Goal: Task Accomplishment & Management: Complete application form

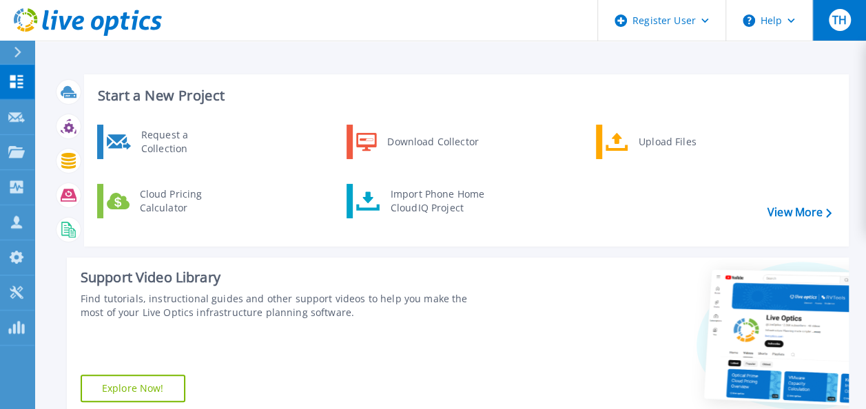
click at [834, 28] on div "TH" at bounding box center [840, 20] width 22 height 22
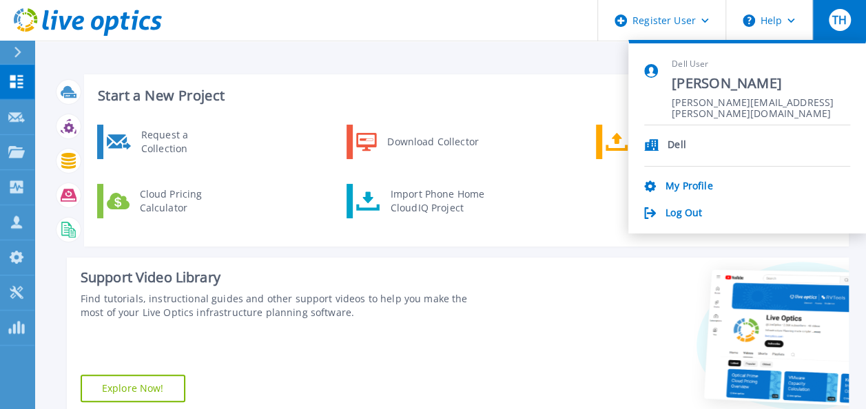
click at [524, 61] on div "Start a New Project Request a Collection Download Collector Upload Files Cloud …" at bounding box center [449, 322] width 831 height 645
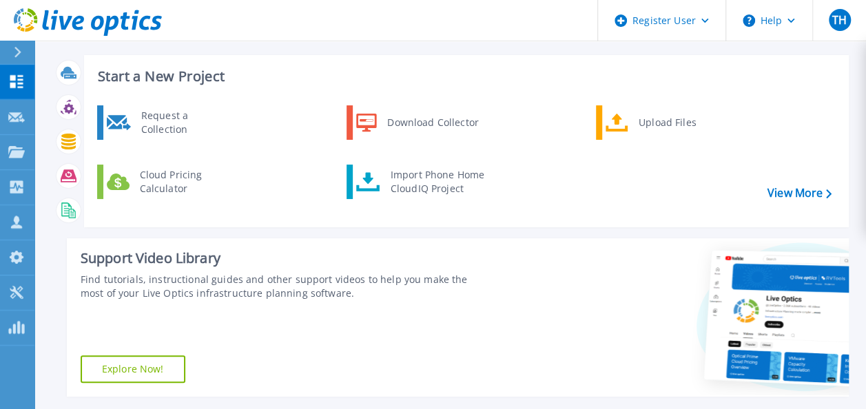
scroll to position [1, 0]
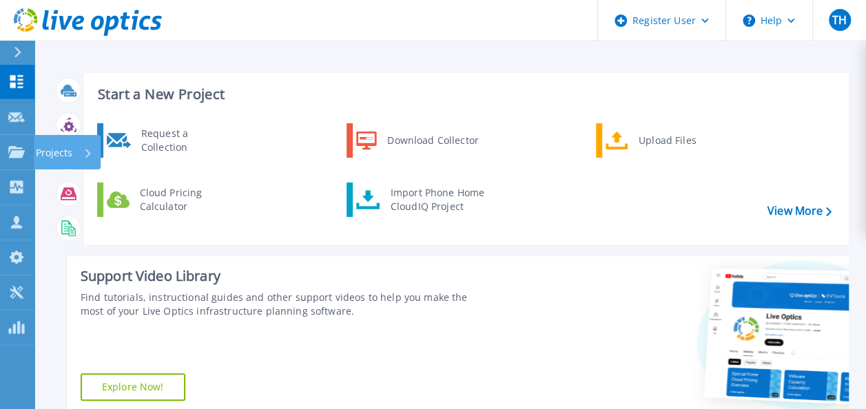
click at [47, 146] on p "Projects" at bounding box center [54, 153] width 37 height 36
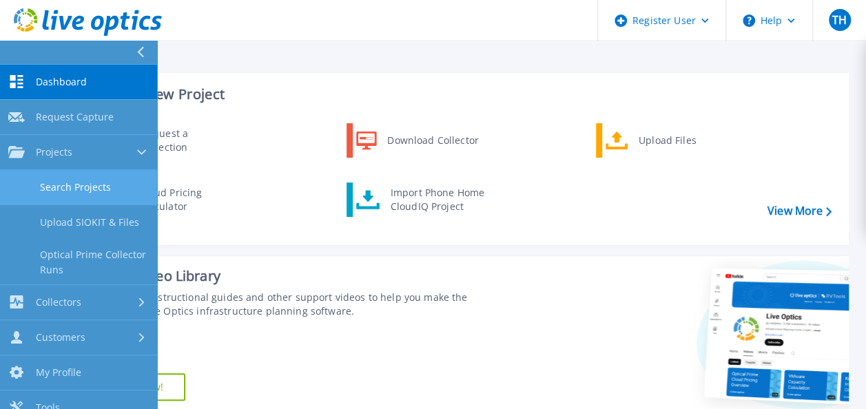
click at [48, 183] on link "Search Projects" at bounding box center [78, 187] width 157 height 35
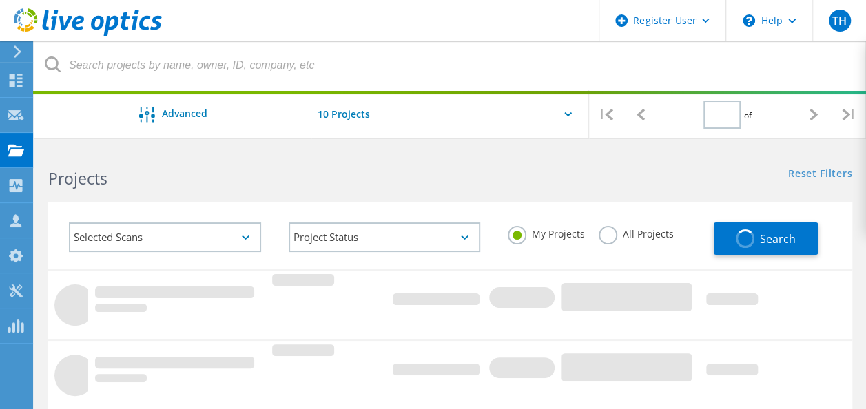
type input "1"
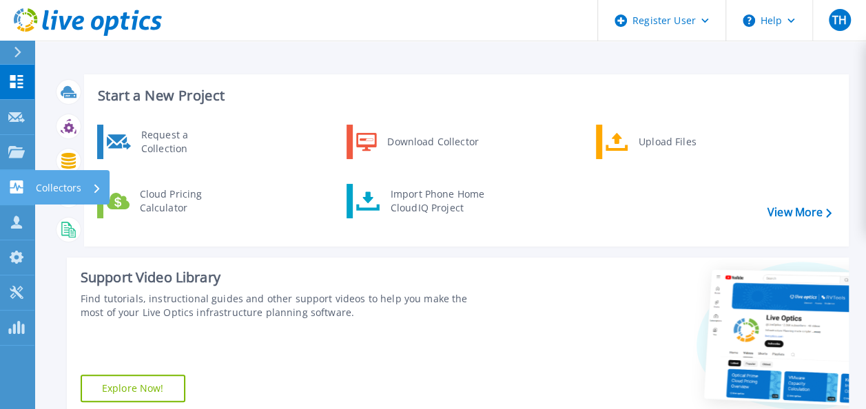
click at [25, 183] on div "Collectors" at bounding box center [44, 186] width 73 height 13
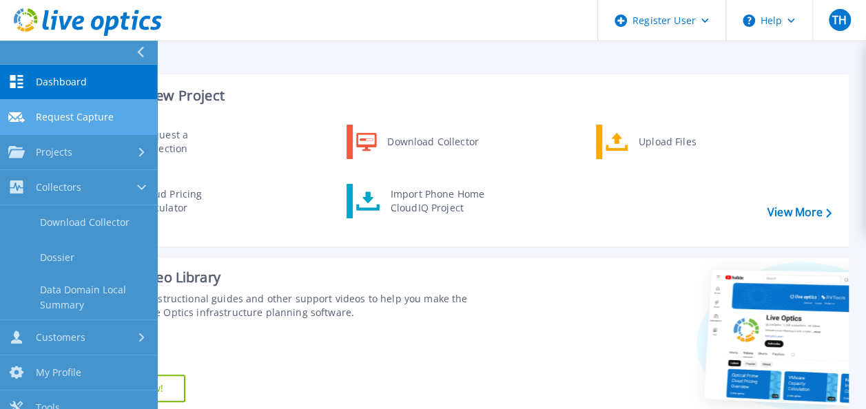
click at [99, 129] on link "Request Capture Request Capture" at bounding box center [78, 117] width 157 height 35
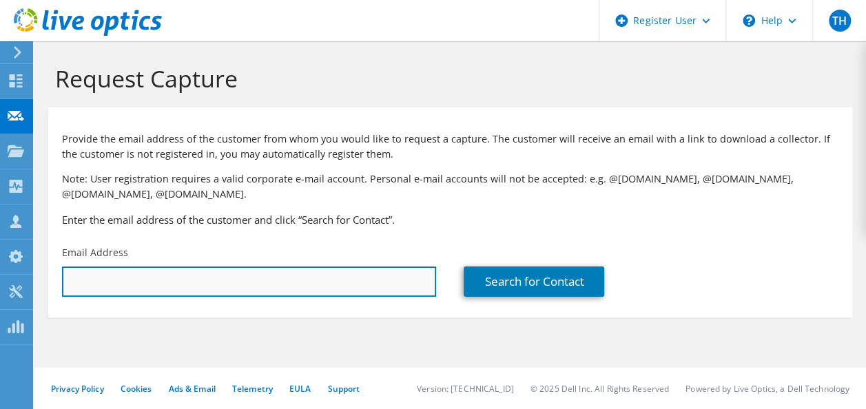
click at [247, 281] on input "text" at bounding box center [249, 282] width 374 height 30
paste input "Christian.Sechser@uni-bayreuth.de"
type input "Christian.Sechser@uni-bayreuth.de"
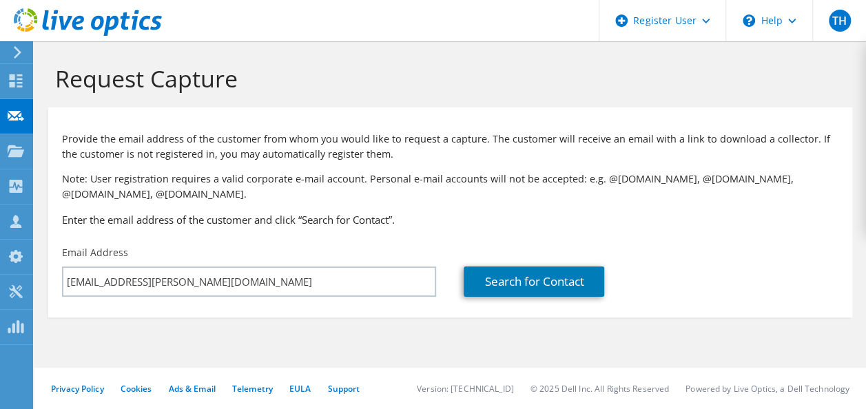
click at [259, 311] on section "Provide the email address of the customer from whom you would like to request a…" at bounding box center [450, 212] width 804 height 210
click at [532, 276] on link "Search for Contact" at bounding box center [534, 282] width 141 height 30
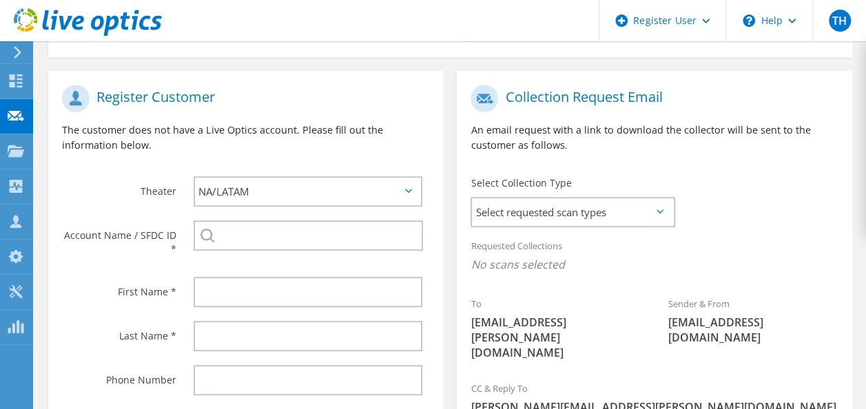
scroll to position [276, 0]
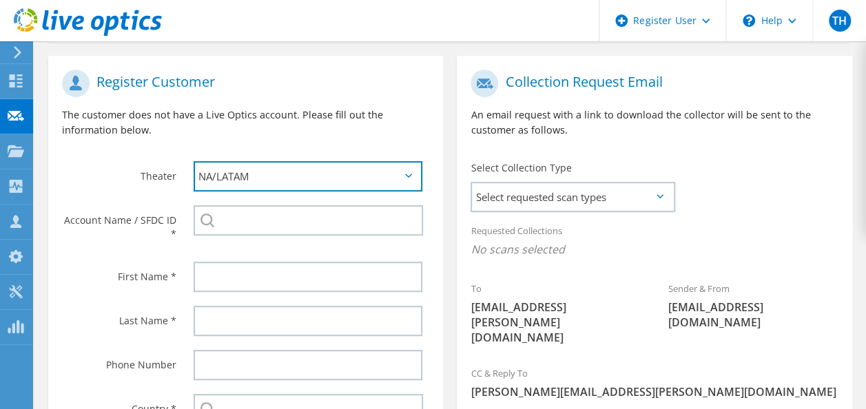
click at [287, 174] on select "APJ EMEA NA/LATAM" at bounding box center [308, 176] width 229 height 30
select select "2"
click at [194, 161] on select "APJ EMEA NA/LATAM" at bounding box center [308, 176] width 229 height 30
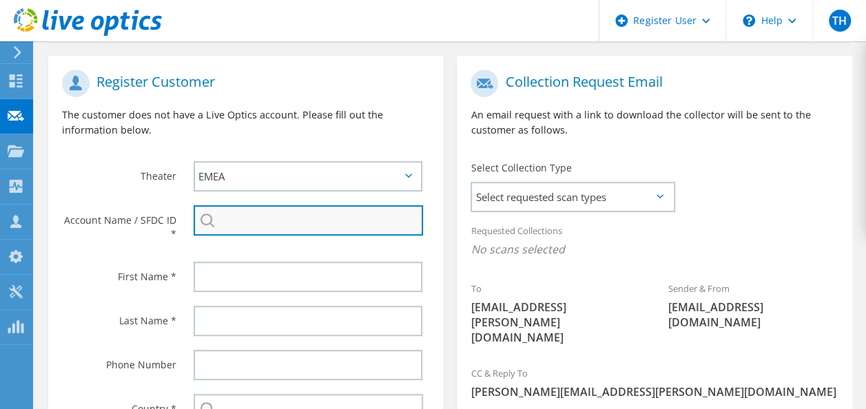
click at [258, 223] on input "search" at bounding box center [308, 220] width 229 height 30
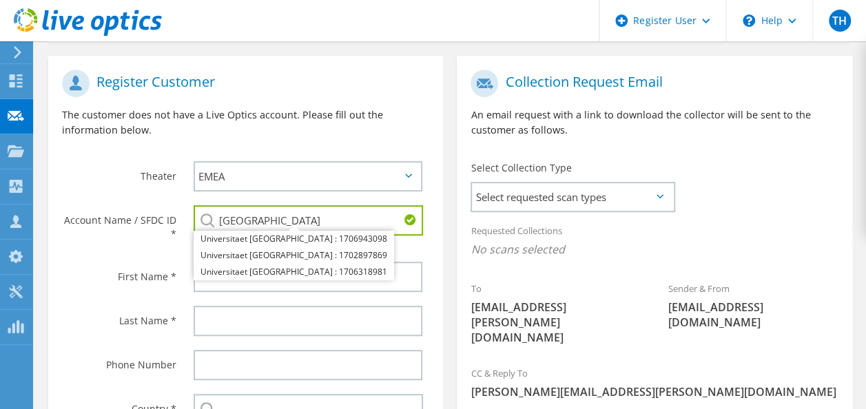
drag, startPoint x: 310, startPoint y: 219, endPoint x: 220, endPoint y: 213, distance: 89.8
click at [220, 213] on input "Universitaet Bay" at bounding box center [308, 220] width 229 height 30
paste input "2622433684"
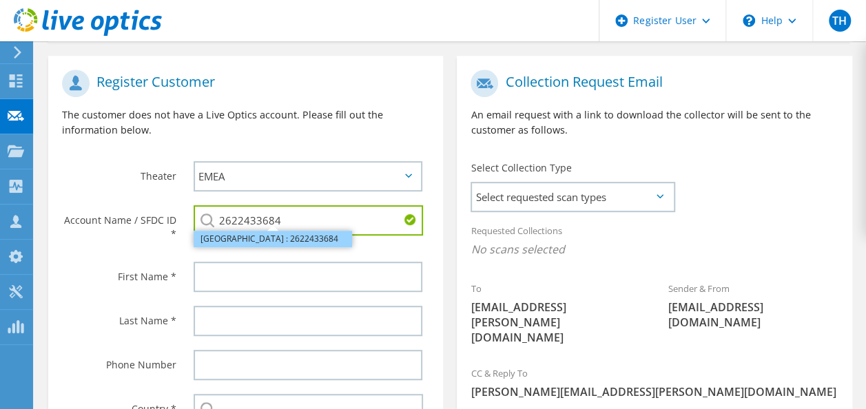
click at [260, 242] on li "Universität Bayreuth : 2622433684" at bounding box center [273, 239] width 158 height 17
type input "Universität Bayreuth : 2622433684"
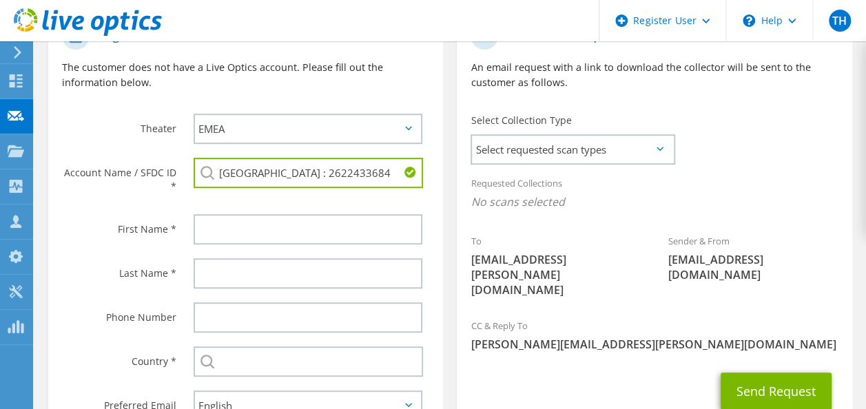
scroll to position [344, 0]
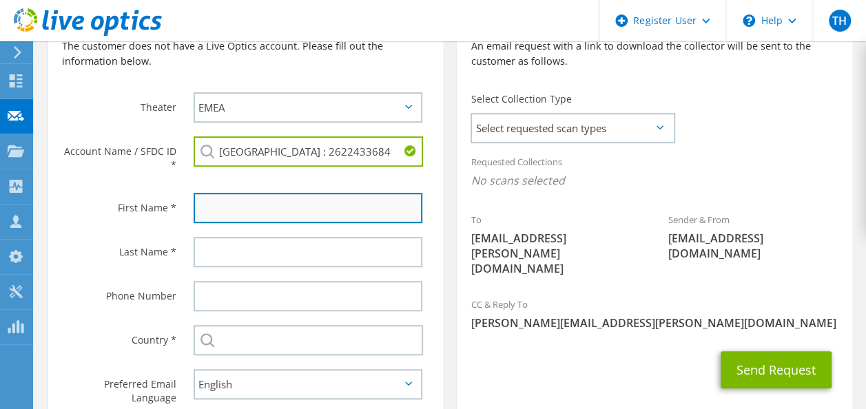
click at [238, 211] on input "text" at bounding box center [308, 208] width 229 height 30
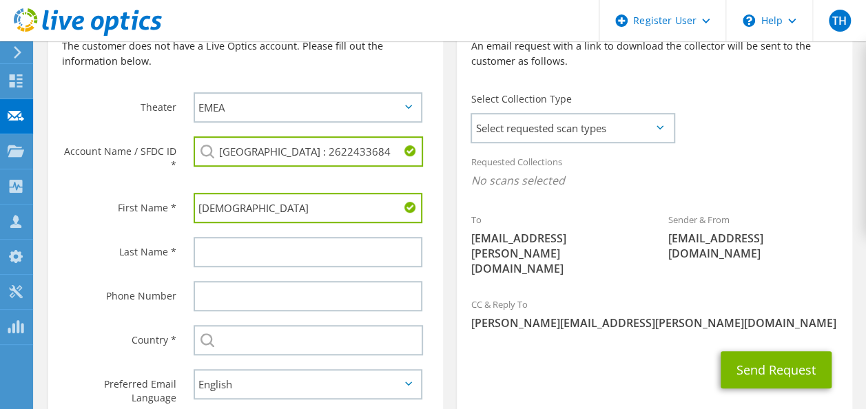
type input "Christian"
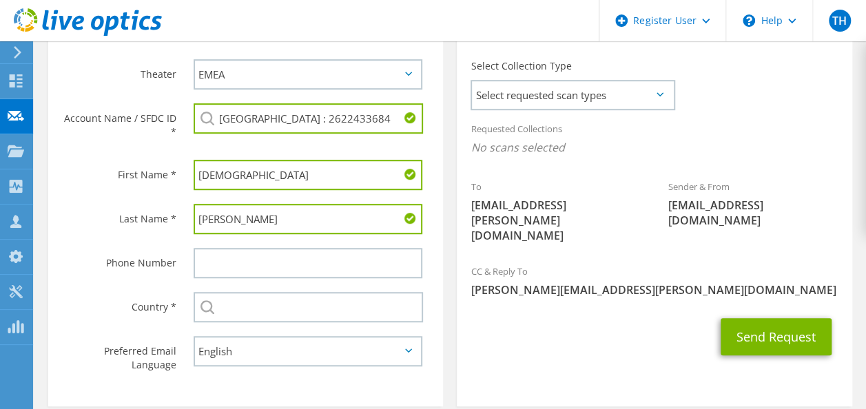
scroll to position [446, 0]
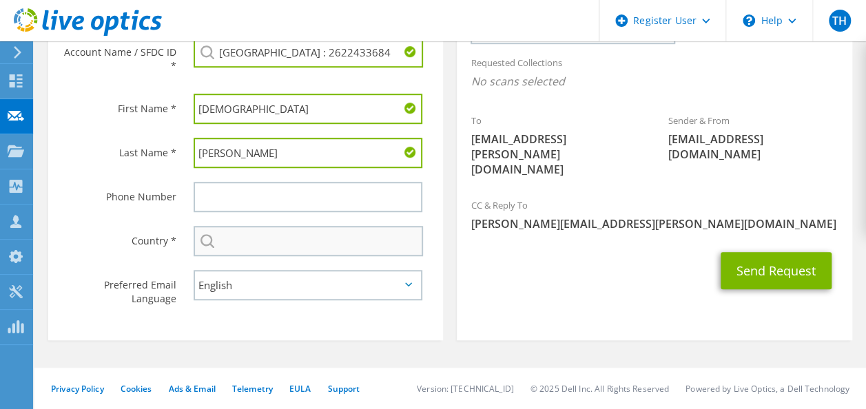
type input "Sechser"
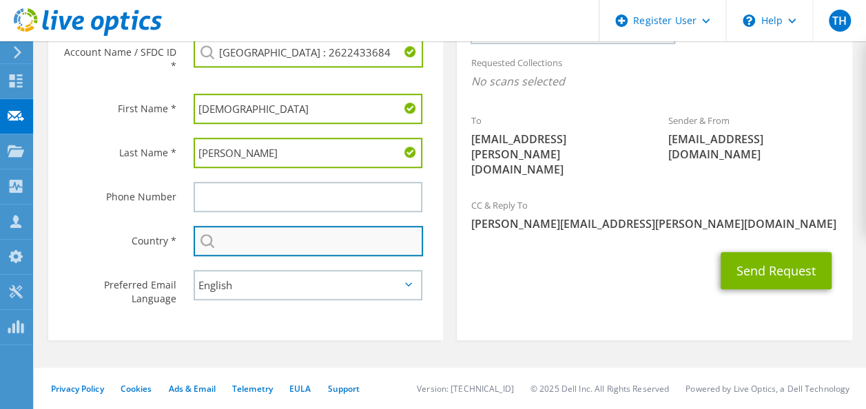
click at [250, 246] on input "text" at bounding box center [308, 241] width 229 height 30
type input "D"
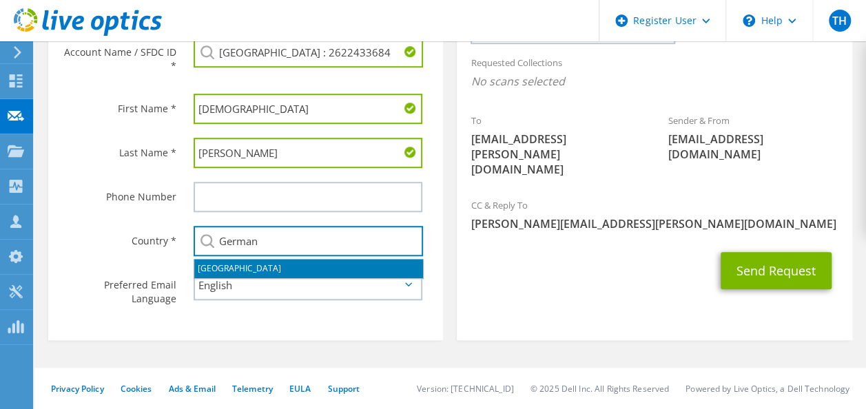
click at [208, 263] on li "[GEOGRAPHIC_DATA]" at bounding box center [308, 268] width 229 height 19
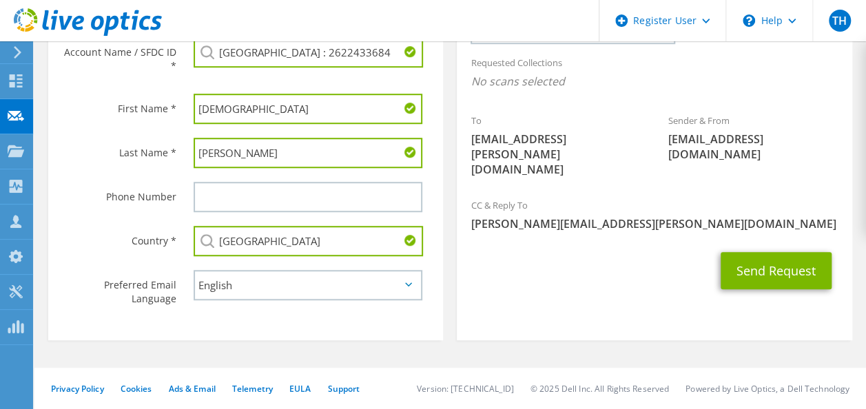
type input "[GEOGRAPHIC_DATA]"
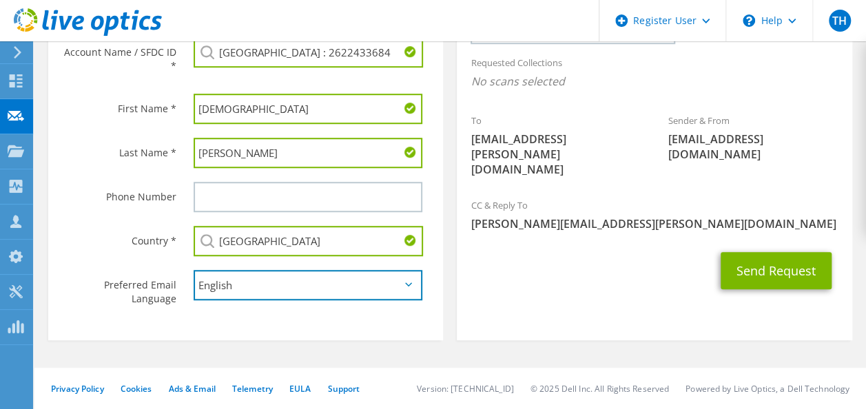
click at [237, 285] on select "English Deutsch Español Français Italiano Polski Português Русский 한국어 中文 日本語" at bounding box center [308, 285] width 229 height 30
click at [247, 286] on select "English Deutsch Español Français Italiano Polski Português Русский 한국어 中文 日本語" at bounding box center [308, 285] width 229 height 30
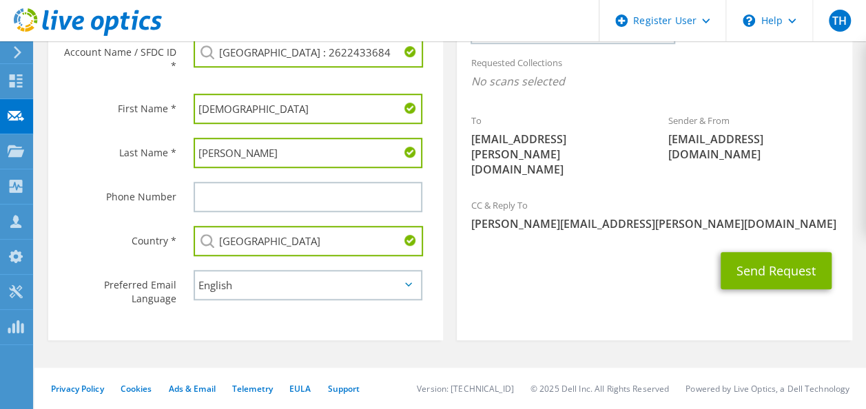
click at [513, 293] on section "Collection Request Email An email request with a link to download the collector…" at bounding box center [654, 114] width 395 height 453
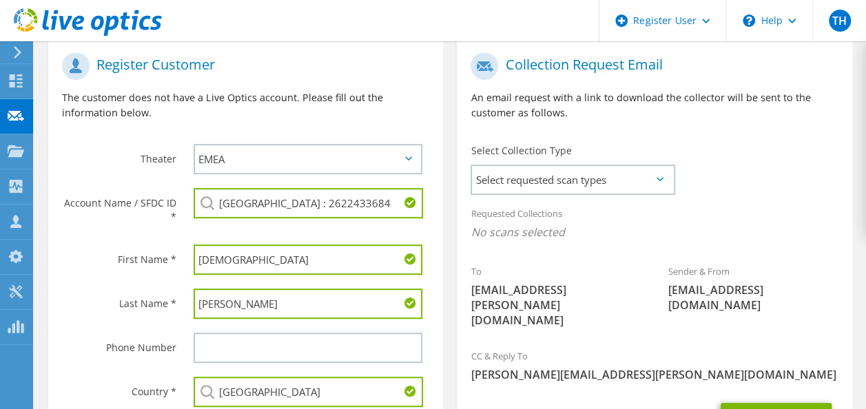
scroll to position [276, 0]
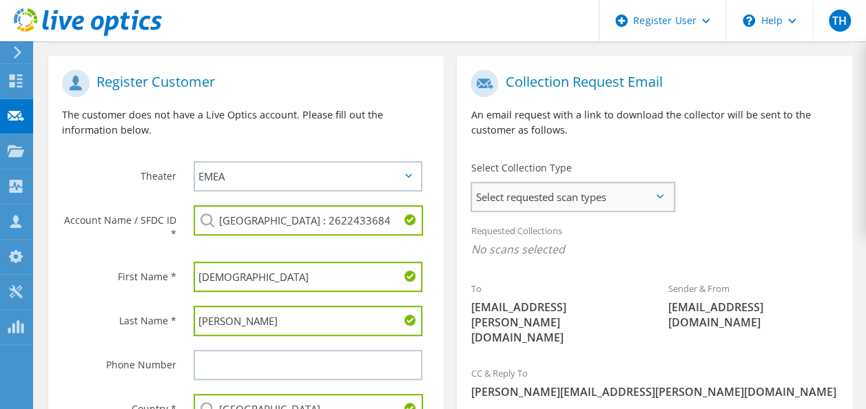
click at [551, 209] on span "Select requested scan types" at bounding box center [572, 197] width 201 height 28
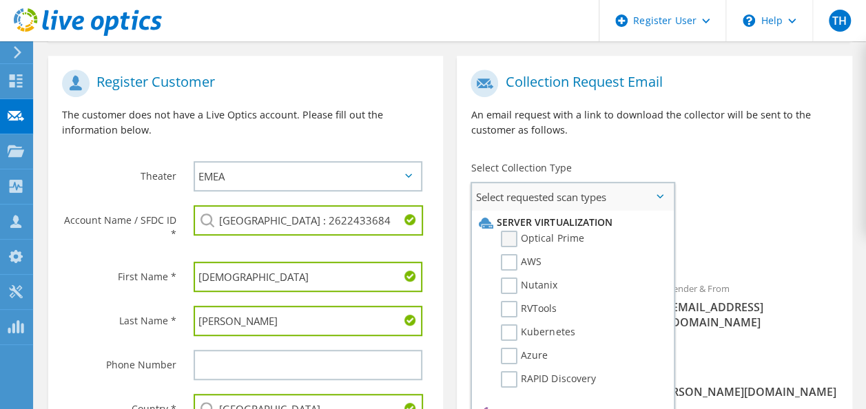
click at [506, 236] on label "Optical Prime" at bounding box center [542, 239] width 83 height 17
click at [0, 0] on input "Optical Prime" at bounding box center [0, 0] width 0 height 0
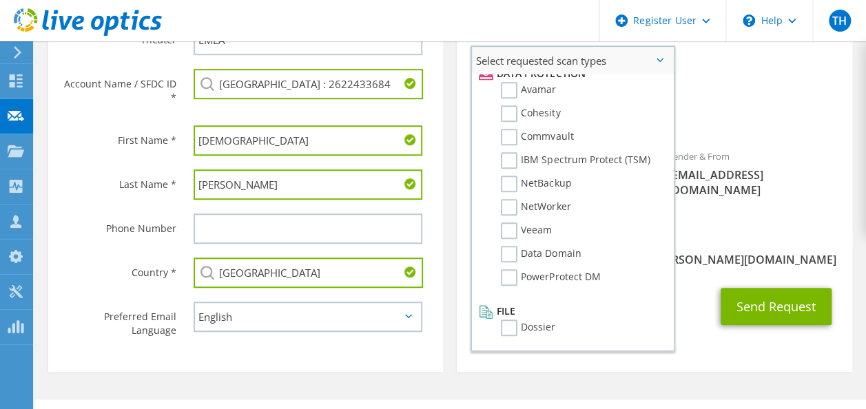
scroll to position [413, 0]
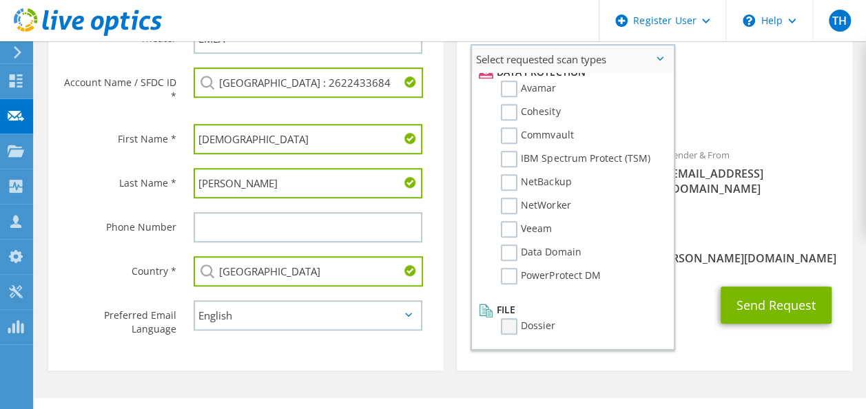
click at [513, 326] on label "Dossier" at bounding box center [528, 326] width 54 height 17
click at [0, 0] on input "Dossier" at bounding box center [0, 0] width 0 height 0
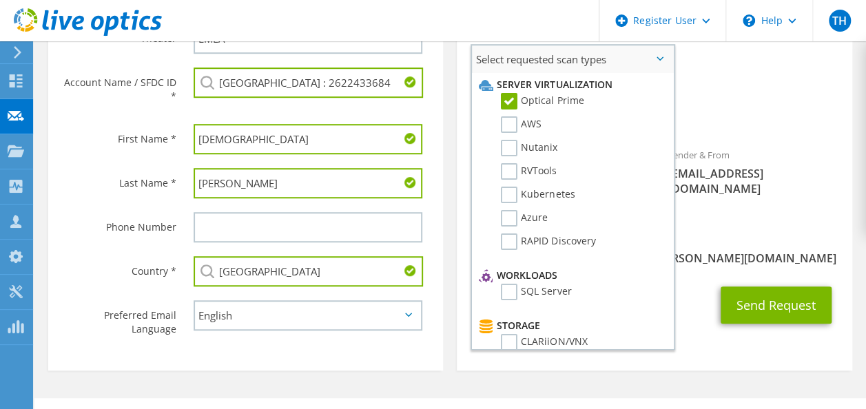
scroll to position [344, 0]
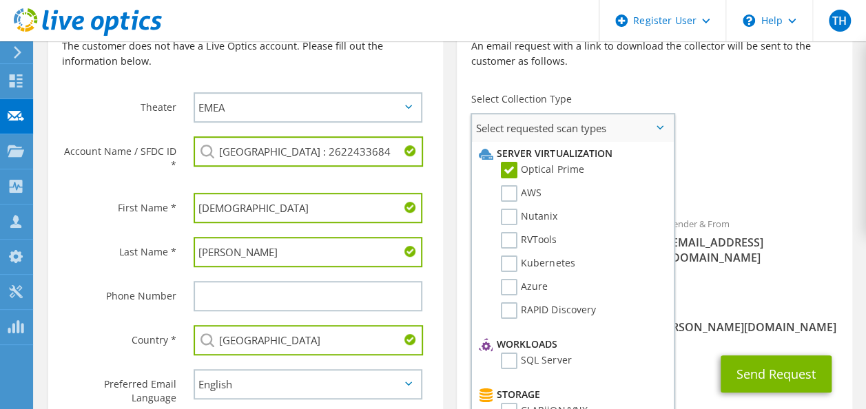
click at [654, 127] on span "Select requested scan types" at bounding box center [572, 128] width 201 height 28
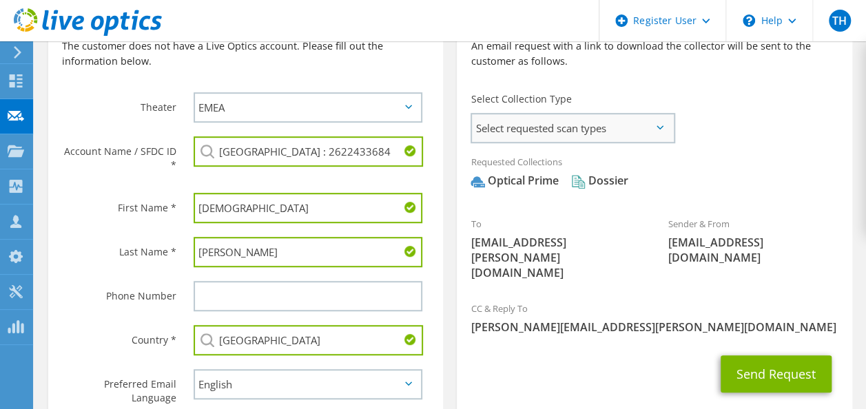
click at [654, 127] on span "Select requested scan types" at bounding box center [572, 128] width 201 height 28
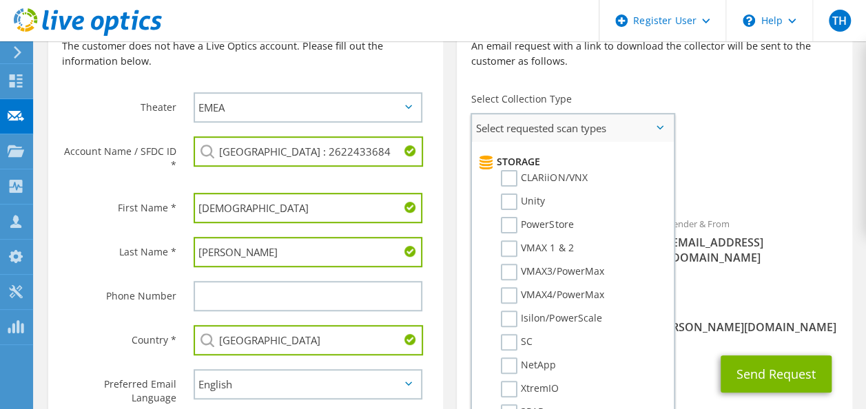
scroll to position [195, 0]
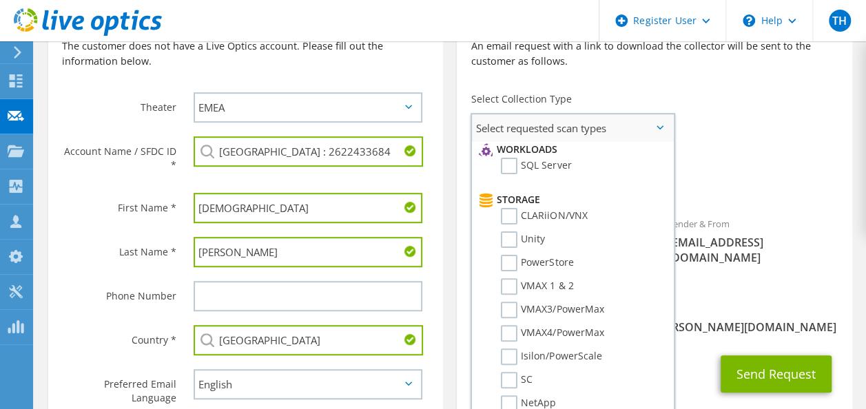
click at [652, 125] on span "Select requested scan types" at bounding box center [572, 128] width 201 height 28
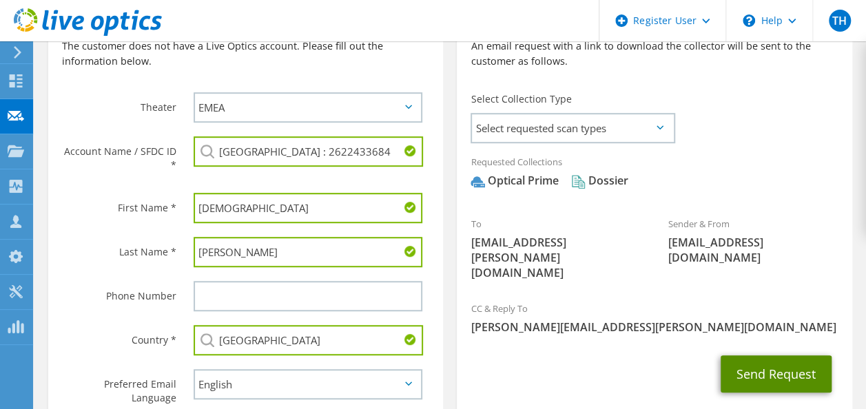
click at [781, 358] on button "Send Request" at bounding box center [776, 373] width 111 height 37
